Goal: Task Accomplishment & Management: Manage account settings

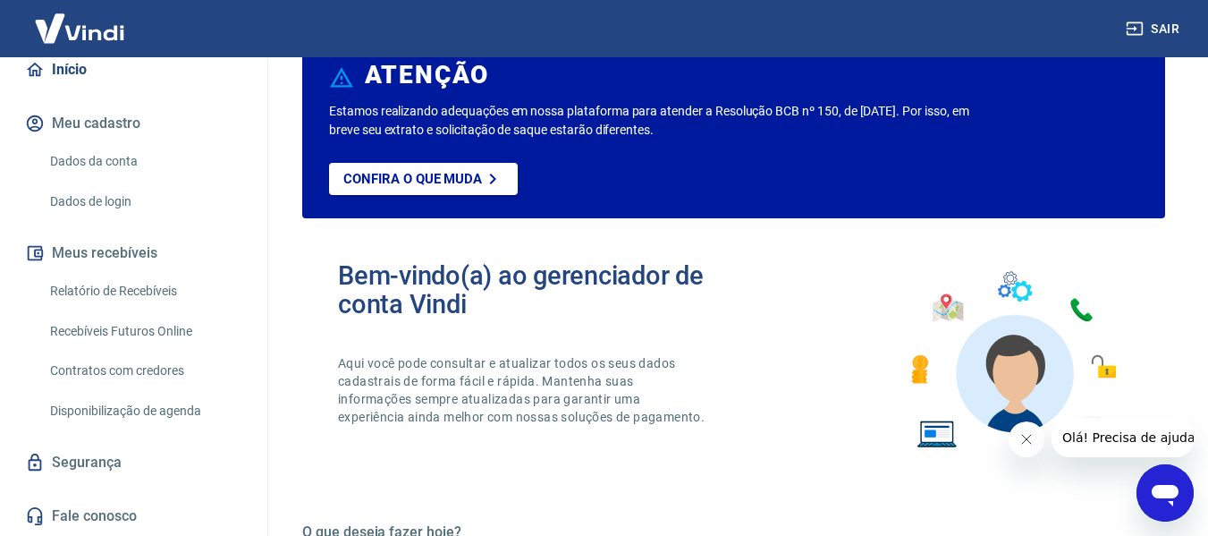
scroll to position [179, 0]
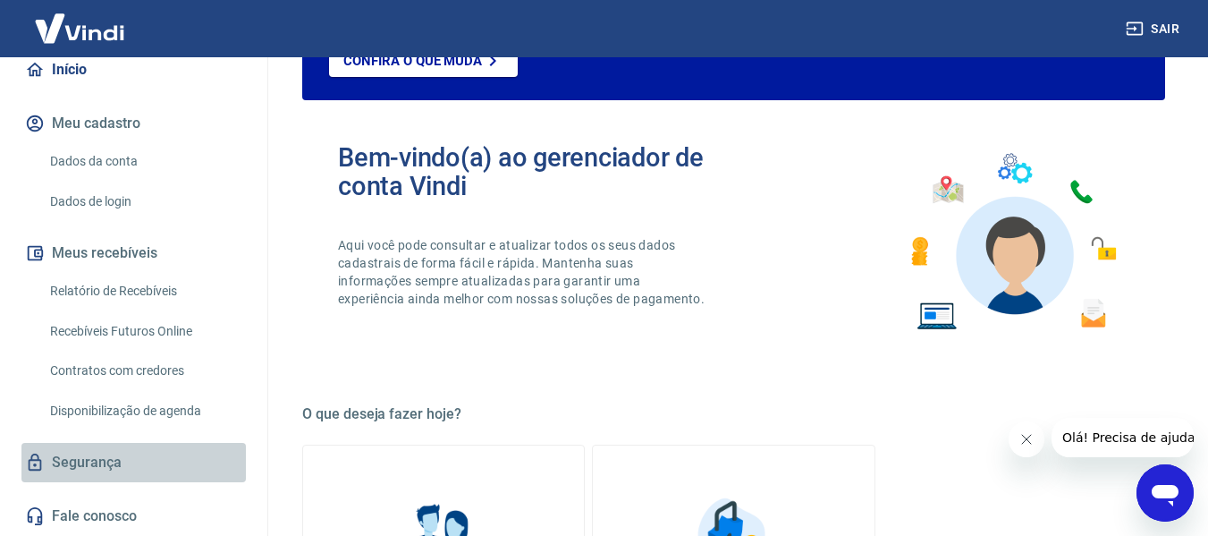
click at [150, 448] on link "Segurança" at bounding box center [133, 462] width 224 height 39
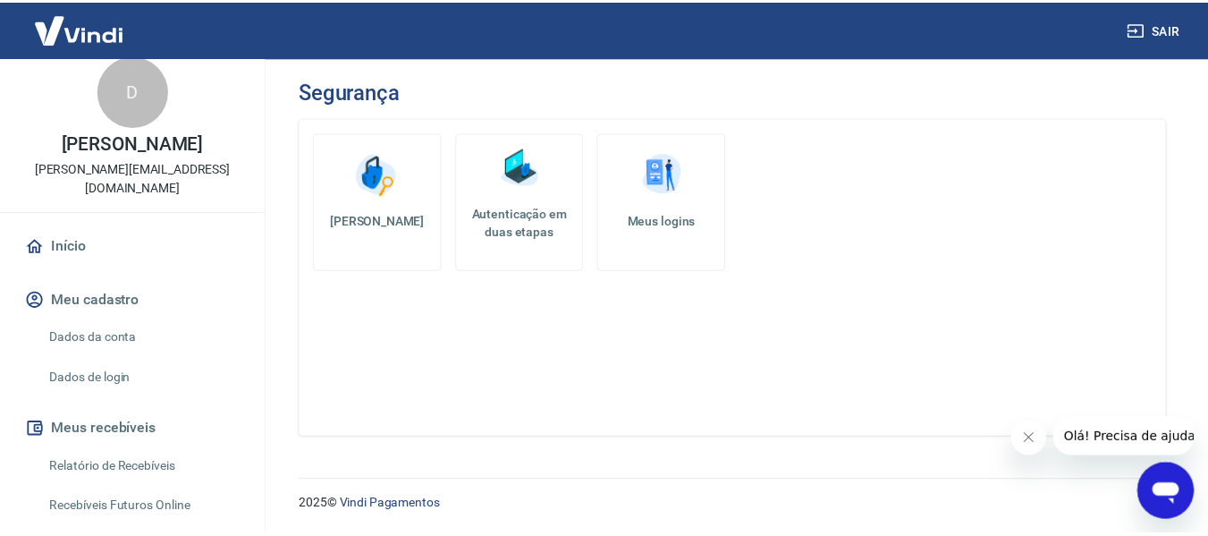
scroll to position [14, 0]
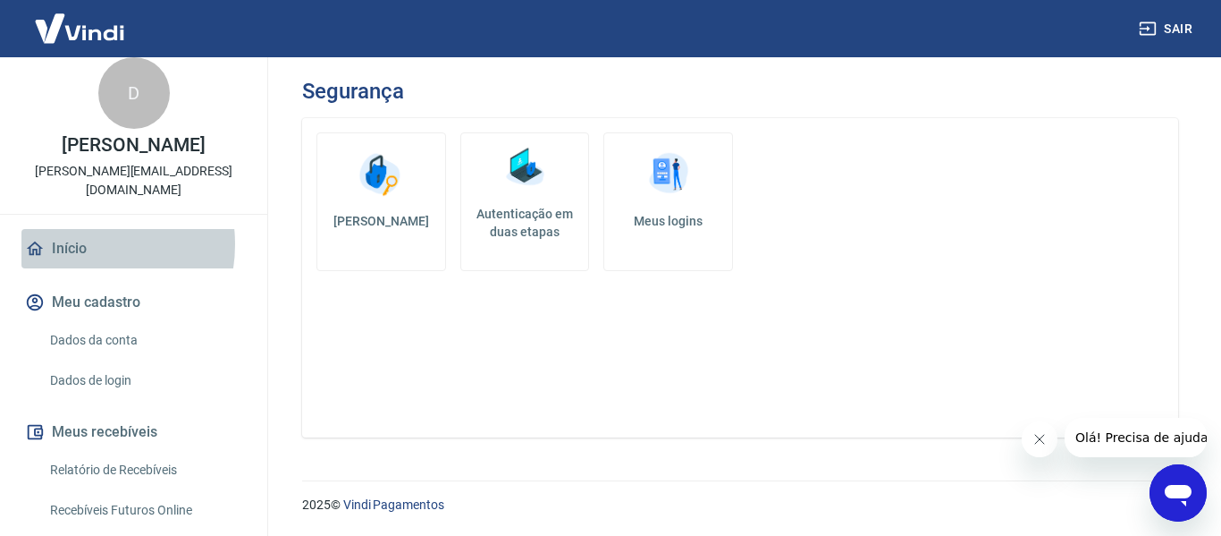
click at [73, 244] on link "Início" at bounding box center [133, 248] width 224 height 39
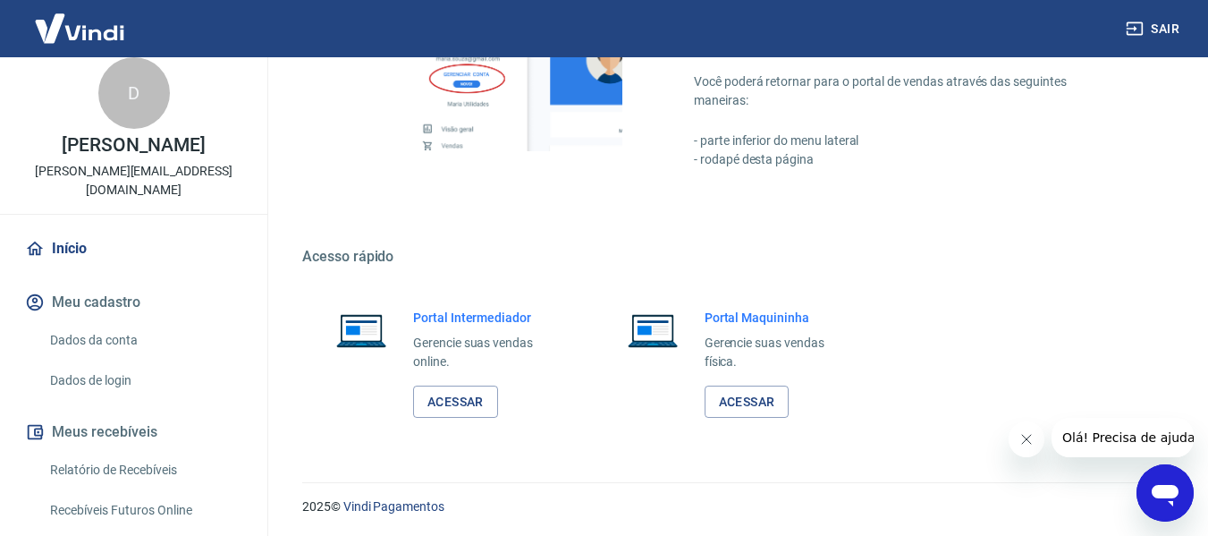
scroll to position [1117, 0]
click at [461, 401] on link "Acessar" at bounding box center [455, 400] width 85 height 33
